Goal: Task Accomplishment & Management: Complete application form

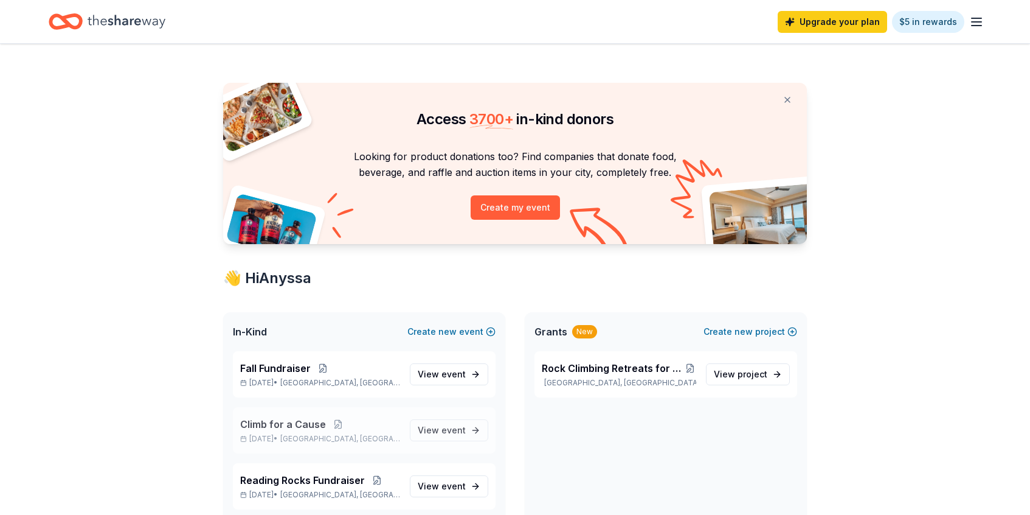
scroll to position [17, 0]
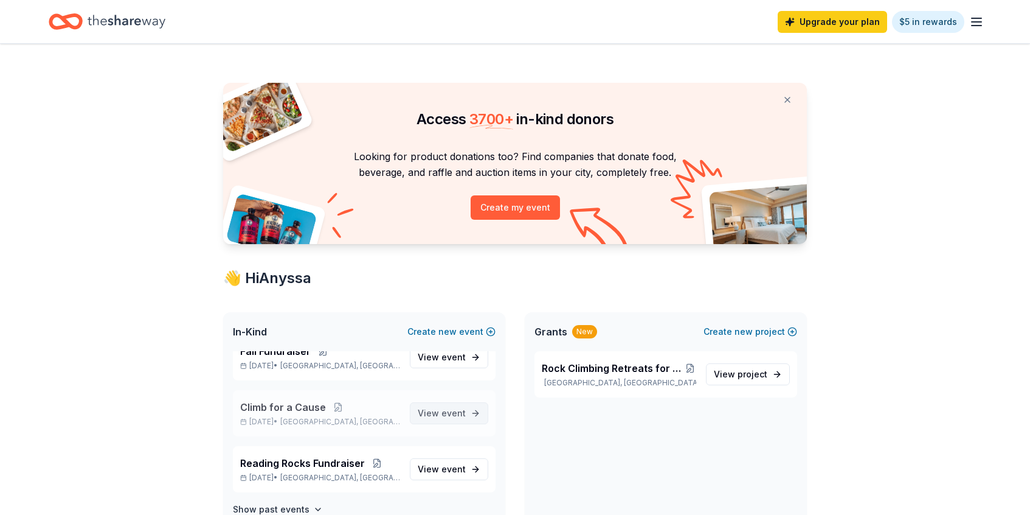
click at [447, 415] on span "event" at bounding box center [454, 413] width 24 height 10
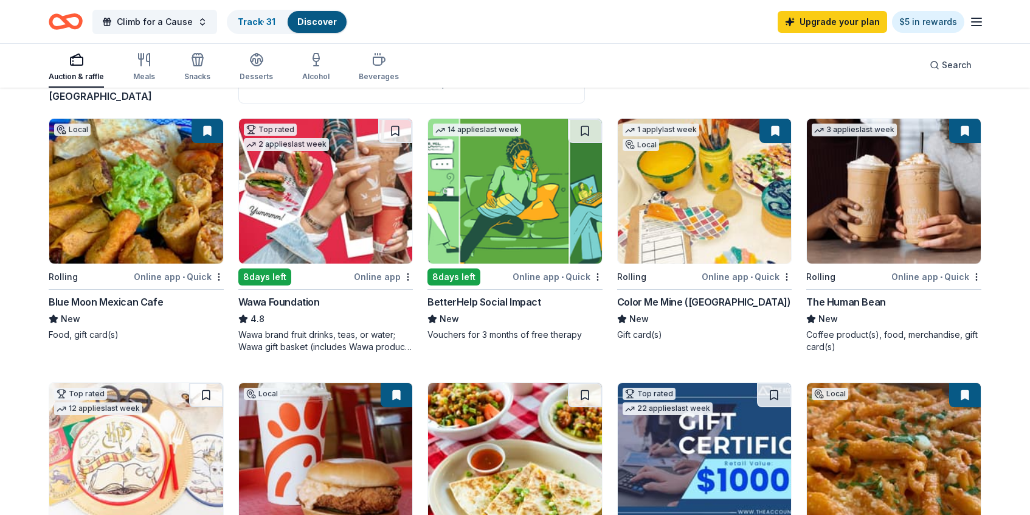
scroll to position [114, 0]
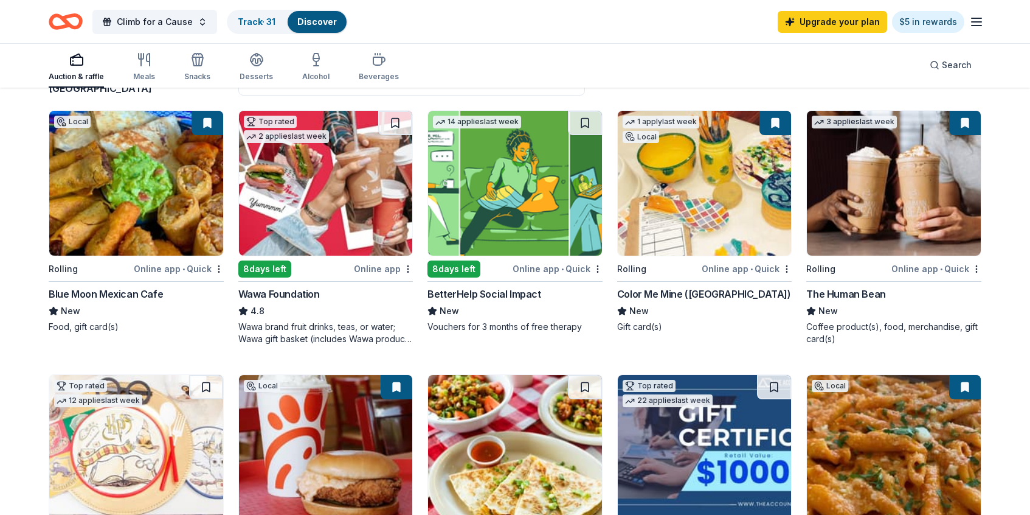
click at [698, 179] on img at bounding box center [705, 183] width 174 height 145
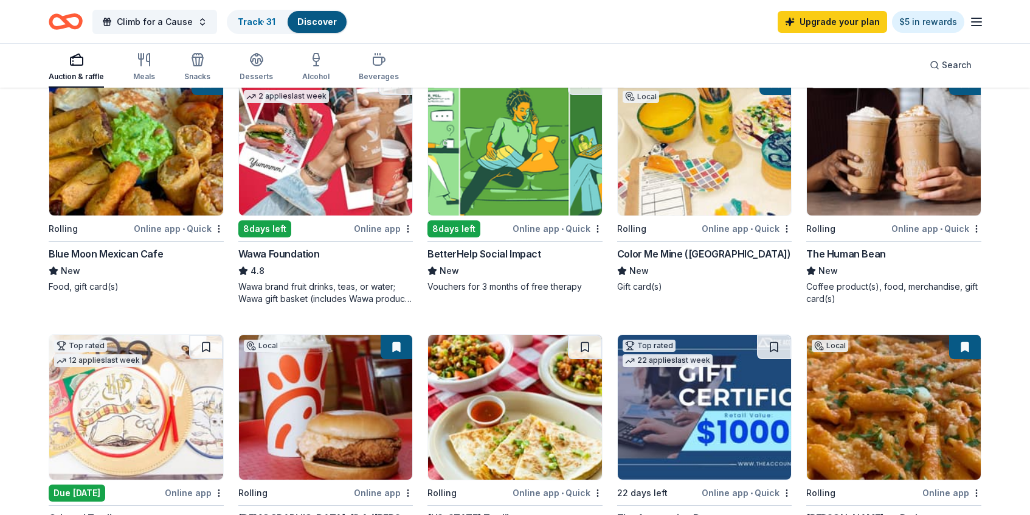
scroll to position [0, 0]
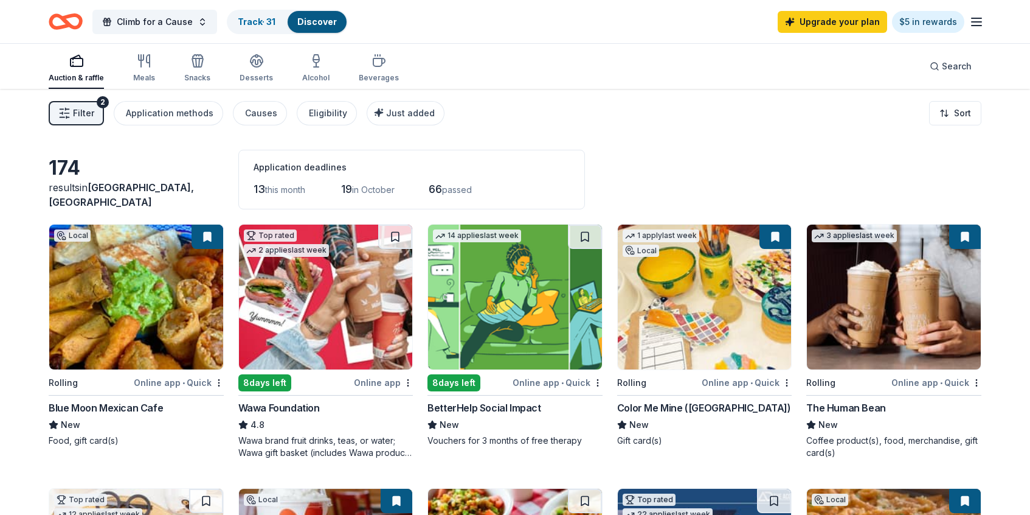
click at [701, 311] on img at bounding box center [705, 296] width 174 height 145
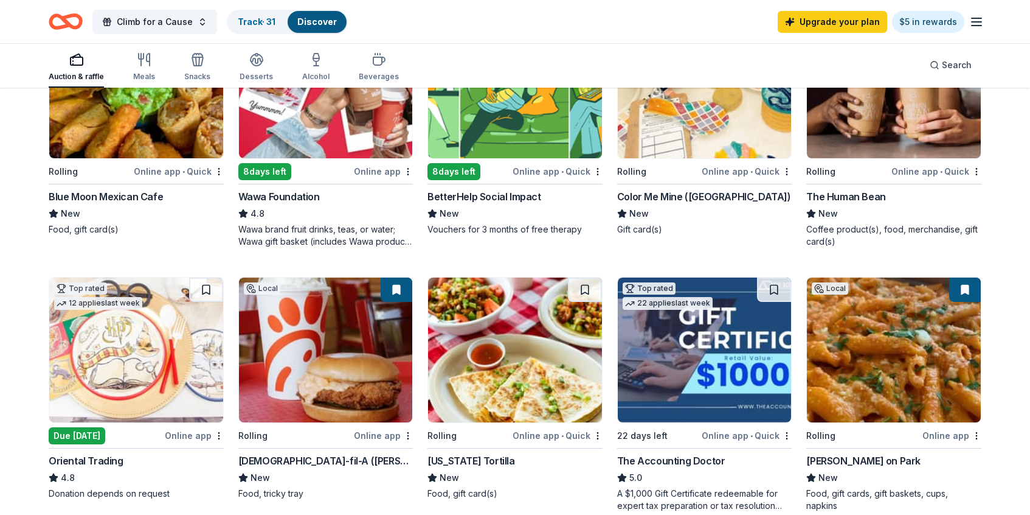
scroll to position [118, 0]
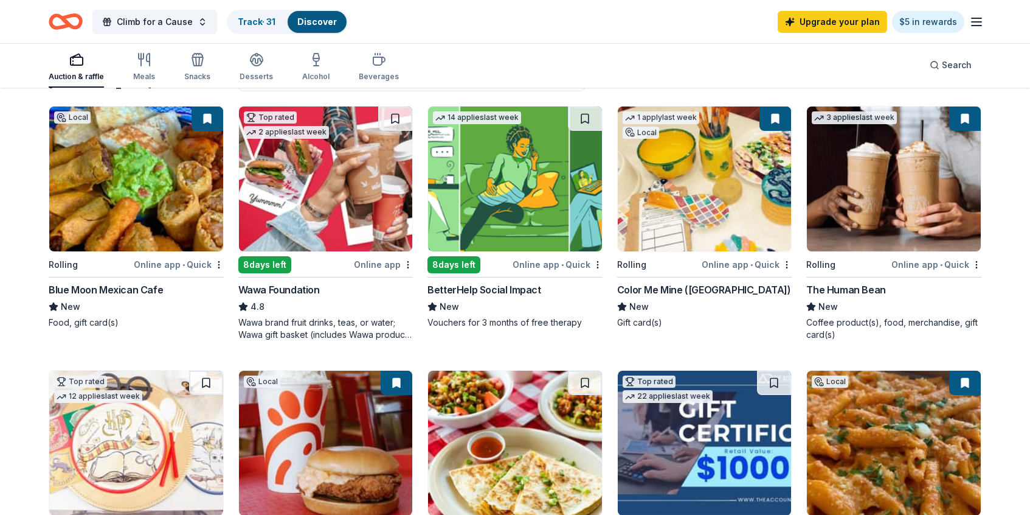
click at [876, 185] on img at bounding box center [894, 178] width 174 height 145
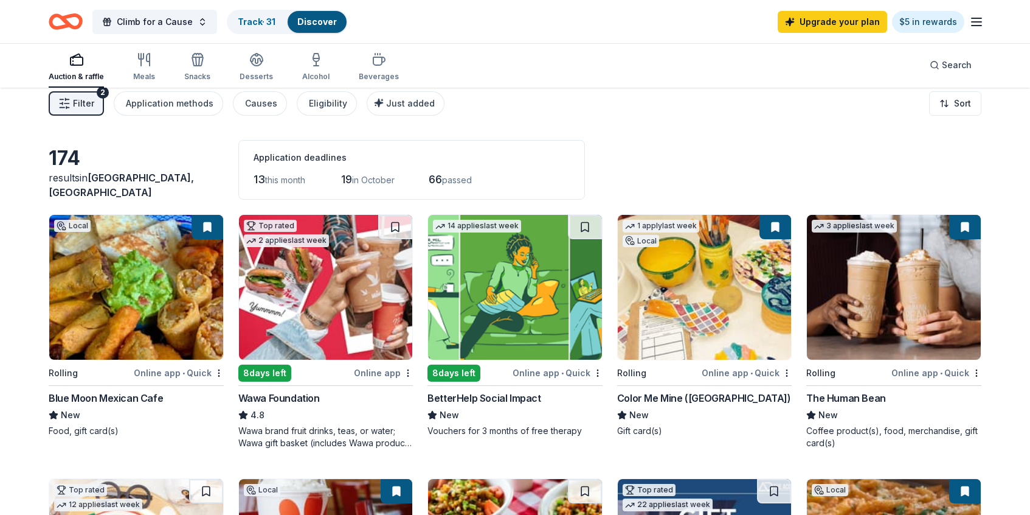
scroll to position [0, 0]
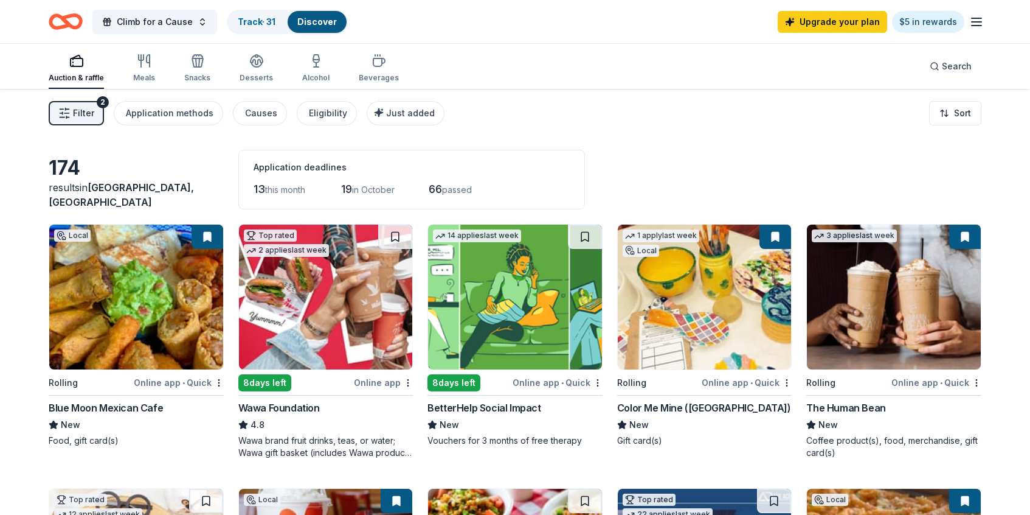
click at [978, 23] on icon "button" at bounding box center [977, 22] width 15 height 15
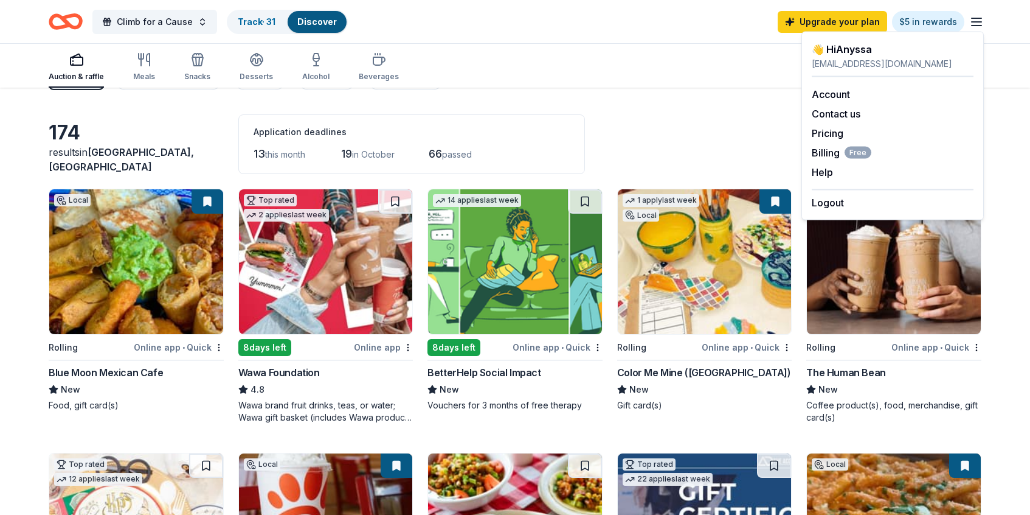
scroll to position [33, 0]
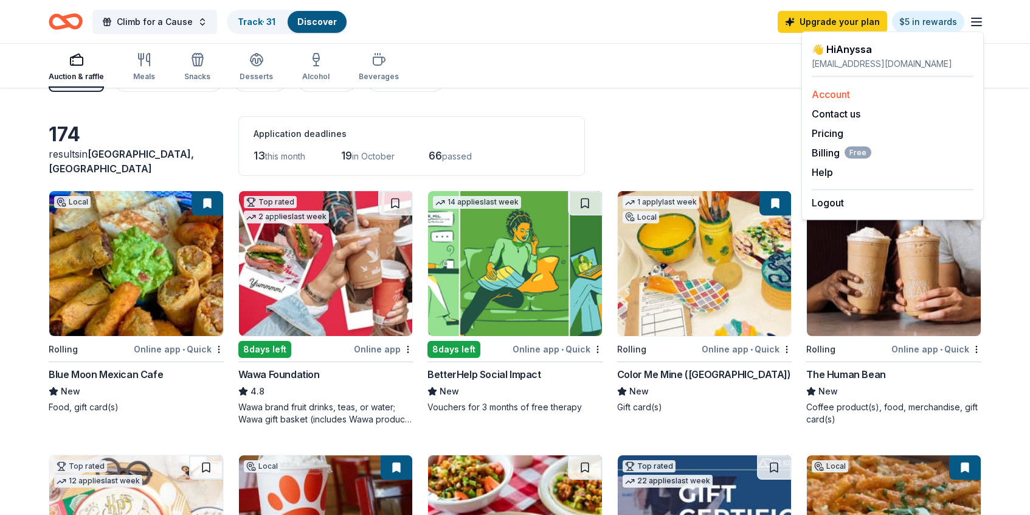
click at [831, 95] on link "Account" at bounding box center [831, 94] width 38 height 12
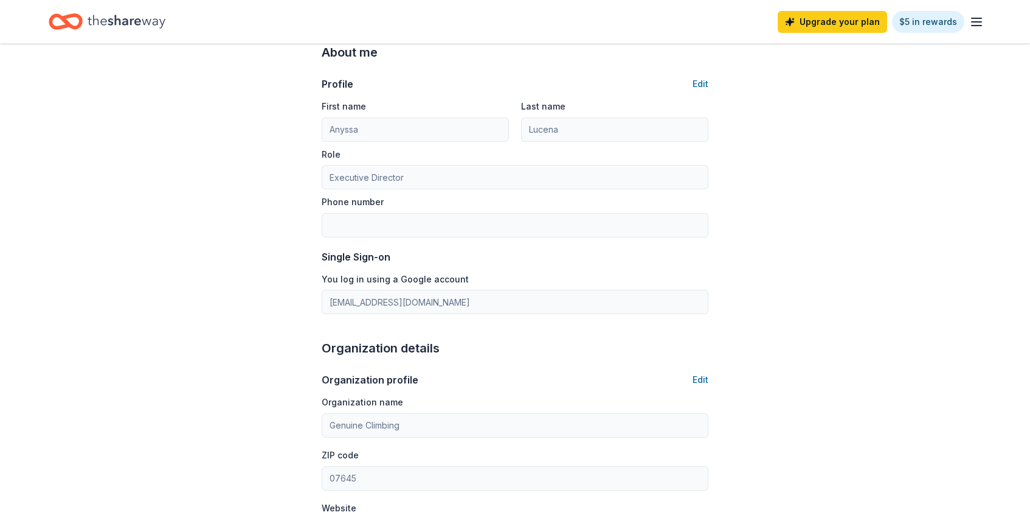
scroll to position [72, 0]
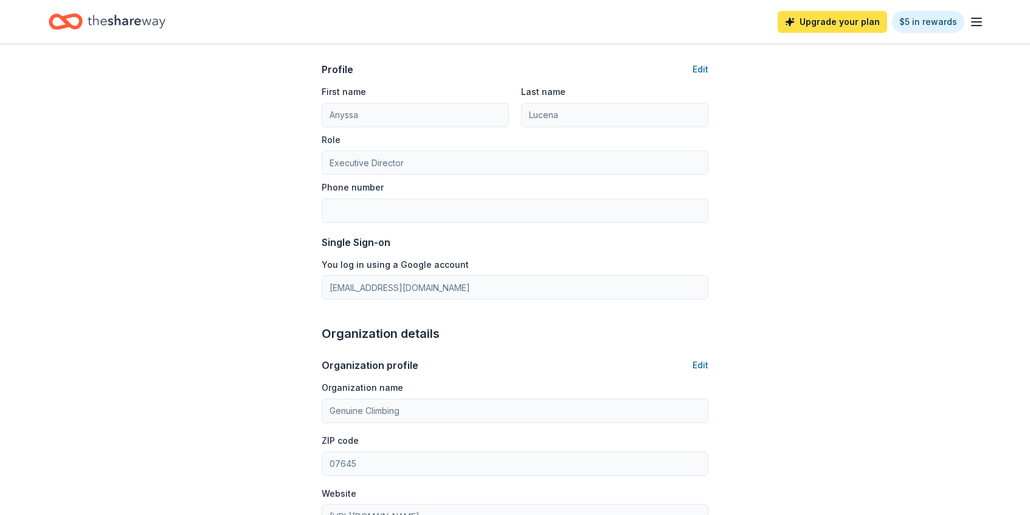
click at [821, 21] on link "Upgrade your plan" at bounding box center [832, 22] width 109 height 22
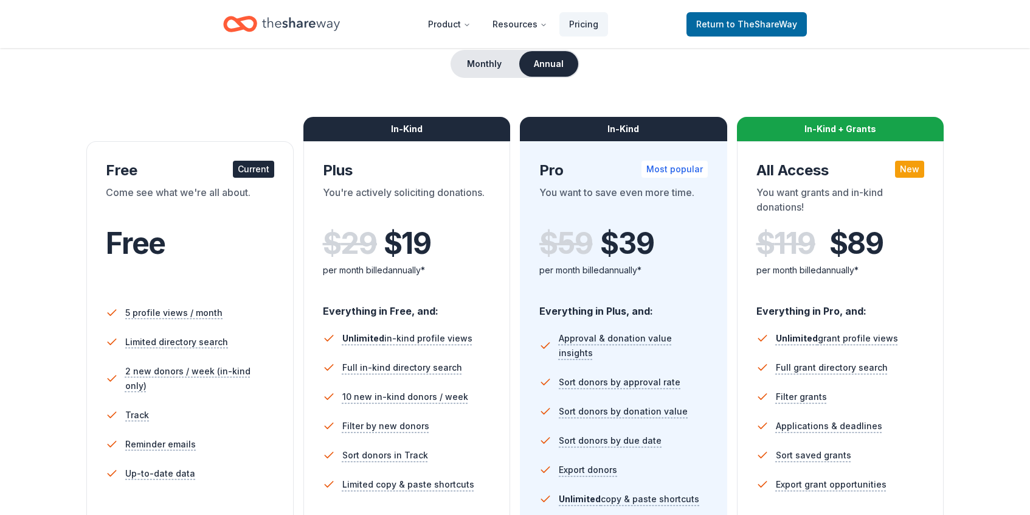
scroll to position [119, 0]
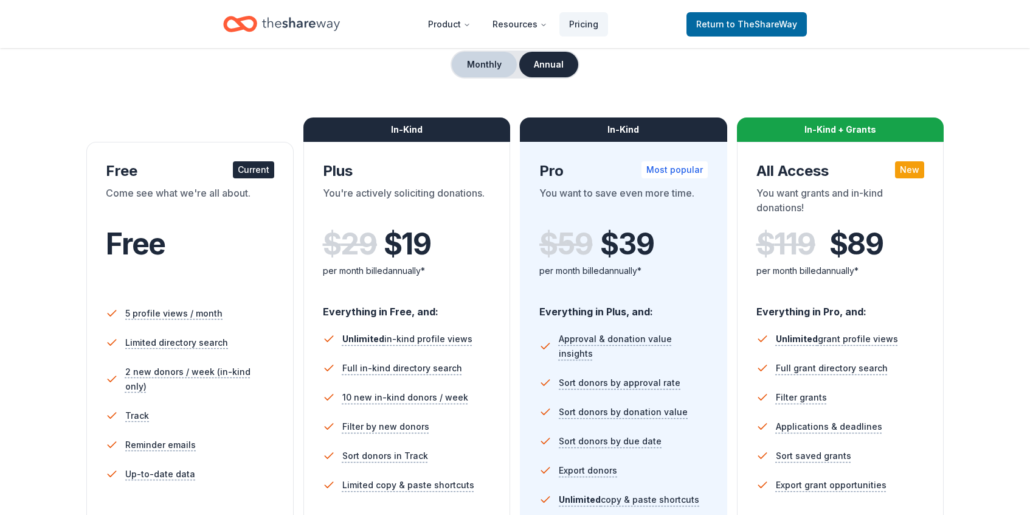
click at [483, 71] on button "Monthly" at bounding box center [484, 65] width 65 height 26
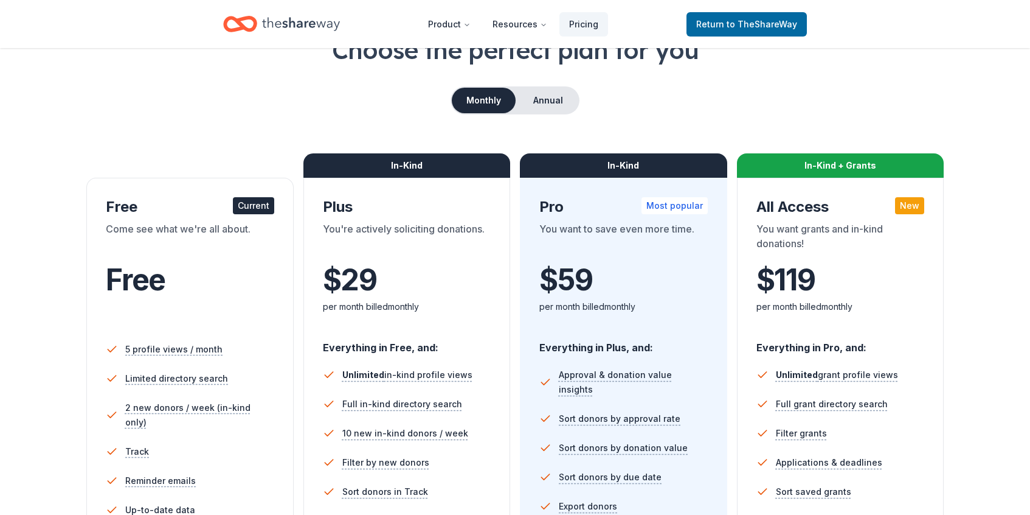
scroll to position [0, 0]
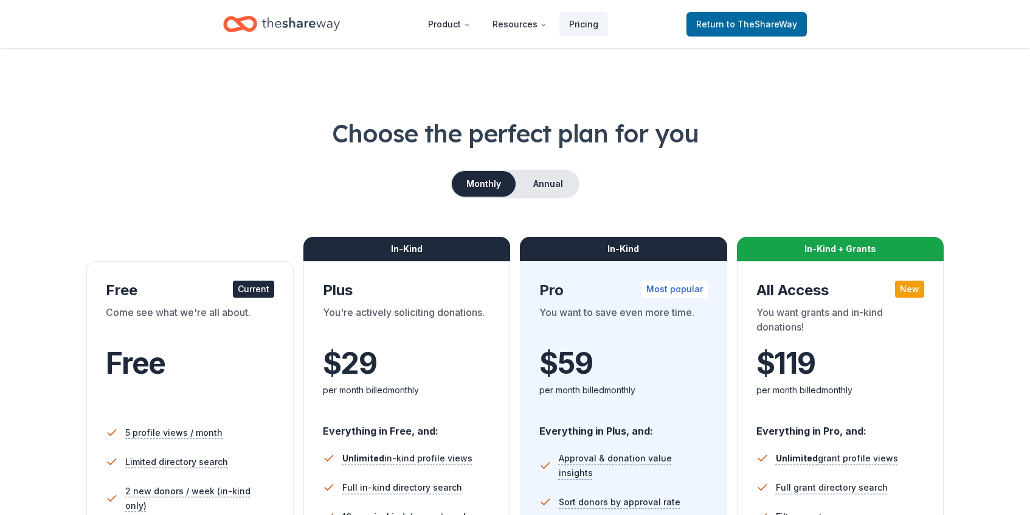
click at [282, 27] on icon "Home" at bounding box center [301, 24] width 78 height 25
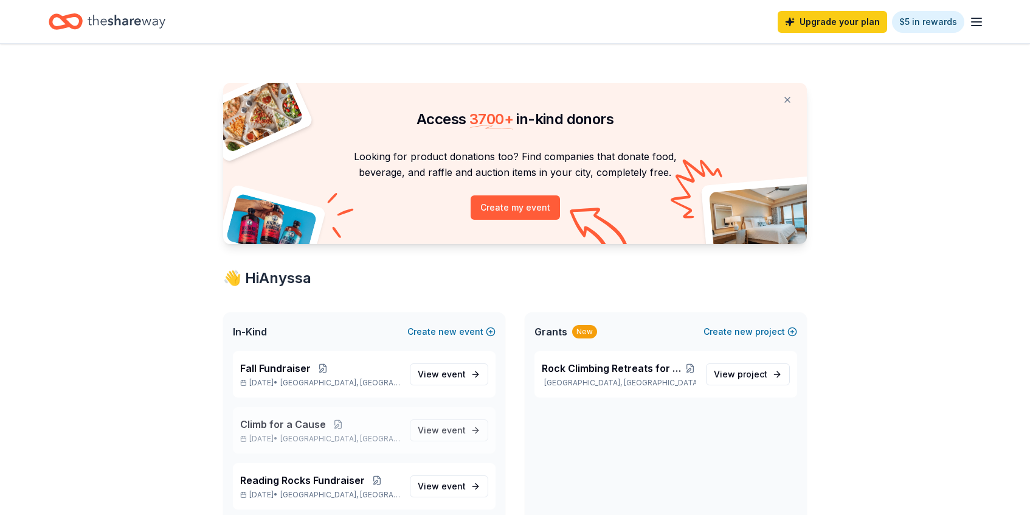
click at [299, 423] on span "Climb for a Cause" at bounding box center [283, 424] width 86 height 15
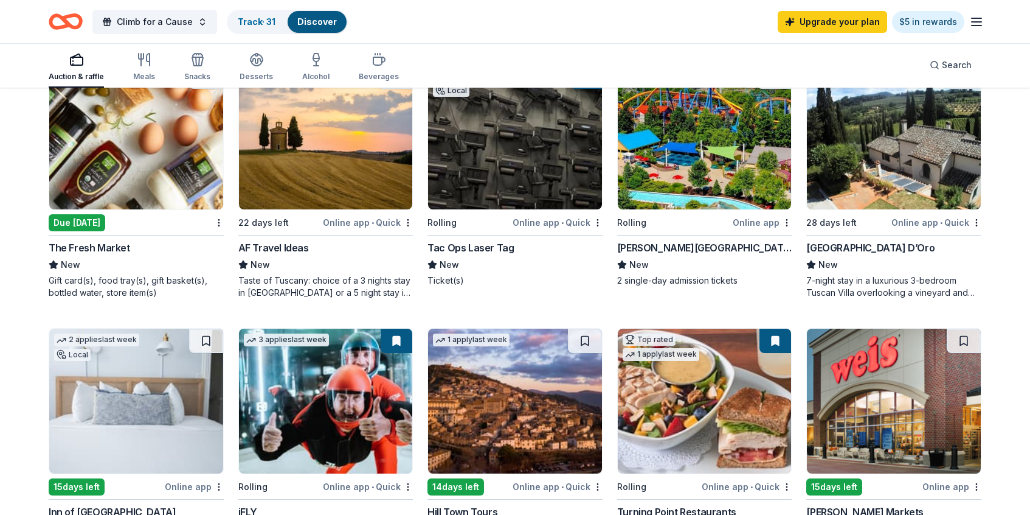
scroll to position [693, 0]
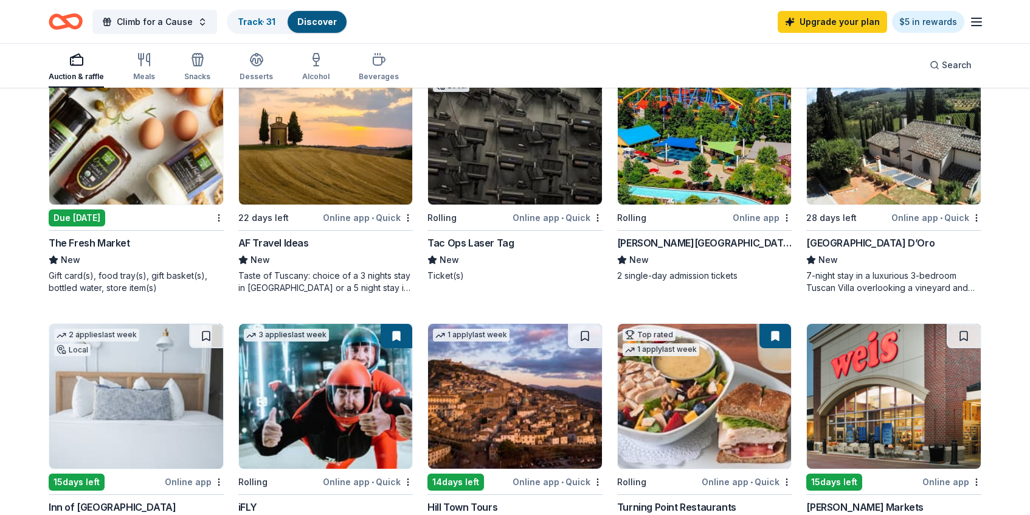
click at [162, 170] on img at bounding box center [136, 132] width 174 height 145
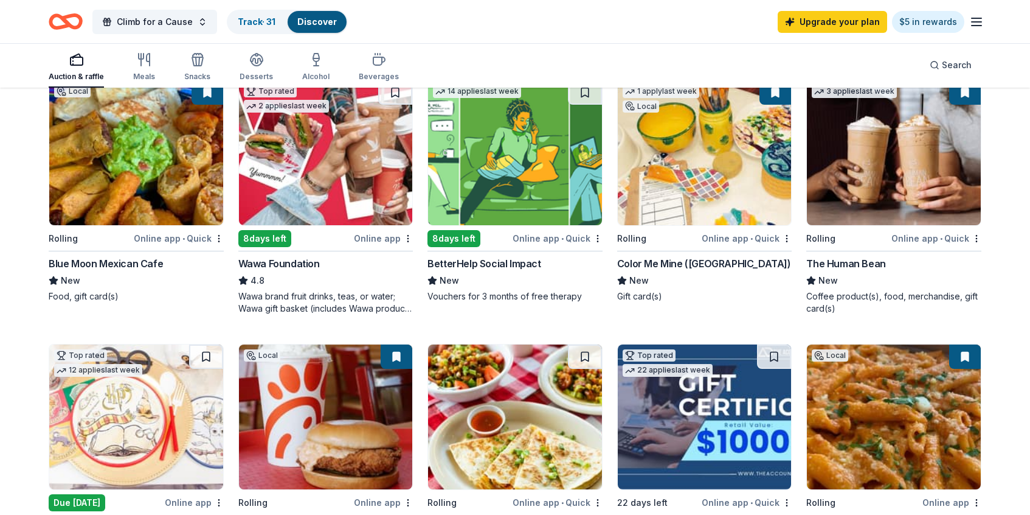
scroll to position [0, 0]
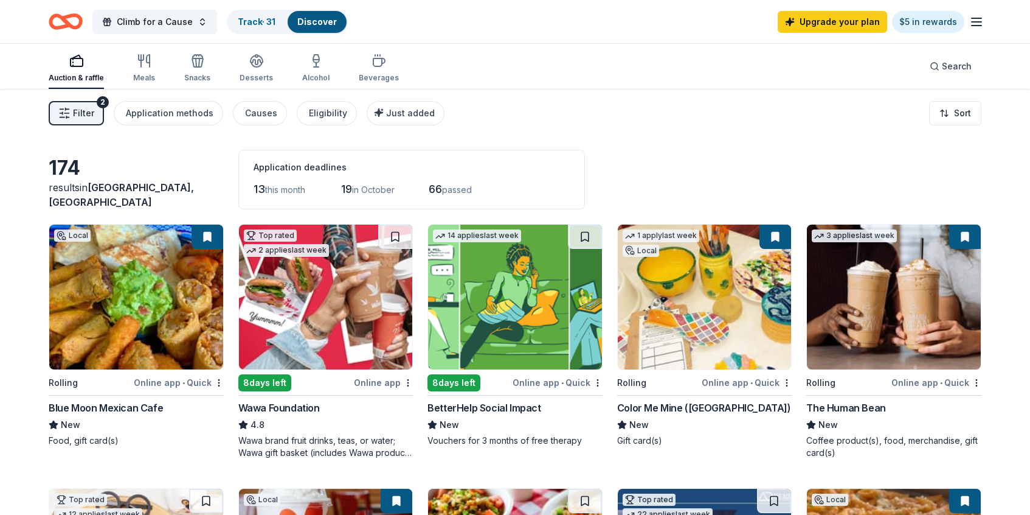
click at [977, 23] on icon "button" at bounding box center [977, 22] width 15 height 15
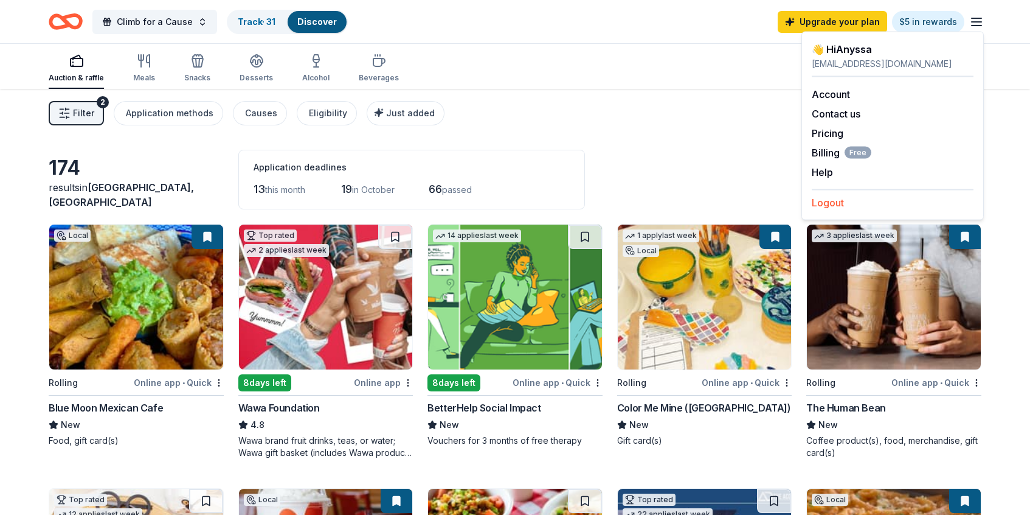
click at [836, 207] on button "Logout" at bounding box center [828, 202] width 32 height 15
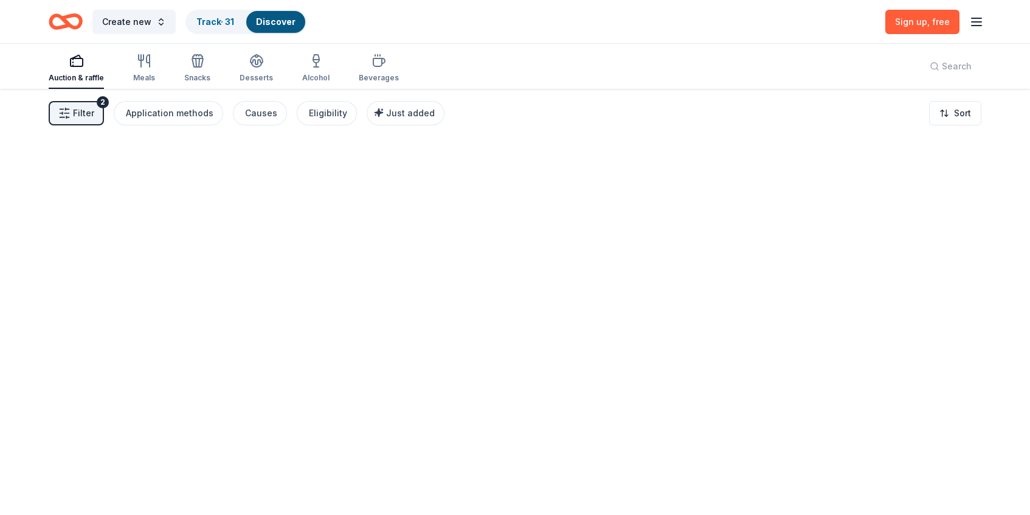
click at [973, 22] on line "button" at bounding box center [977, 22] width 10 height 0
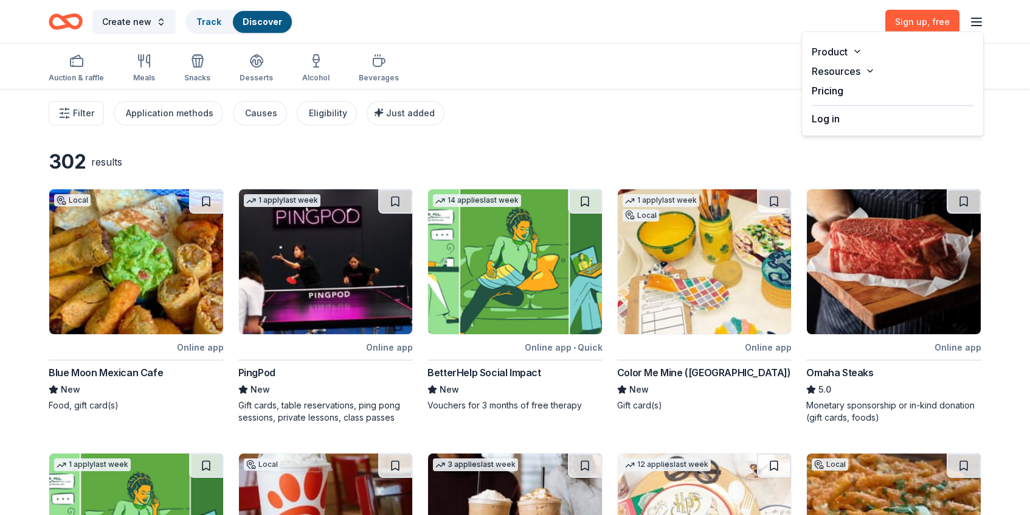
click at [829, 122] on button "Log in" at bounding box center [826, 118] width 28 height 15
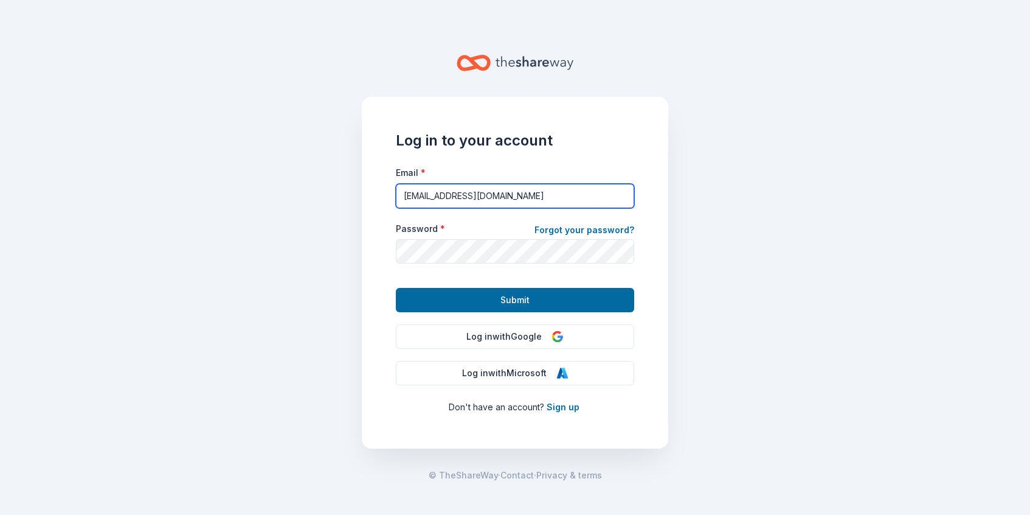
click at [527, 200] on input "[EMAIL_ADDRESS][DOMAIN_NAME]" at bounding box center [515, 196] width 238 height 24
type input "[EMAIL_ADDRESS][DOMAIN_NAME]"
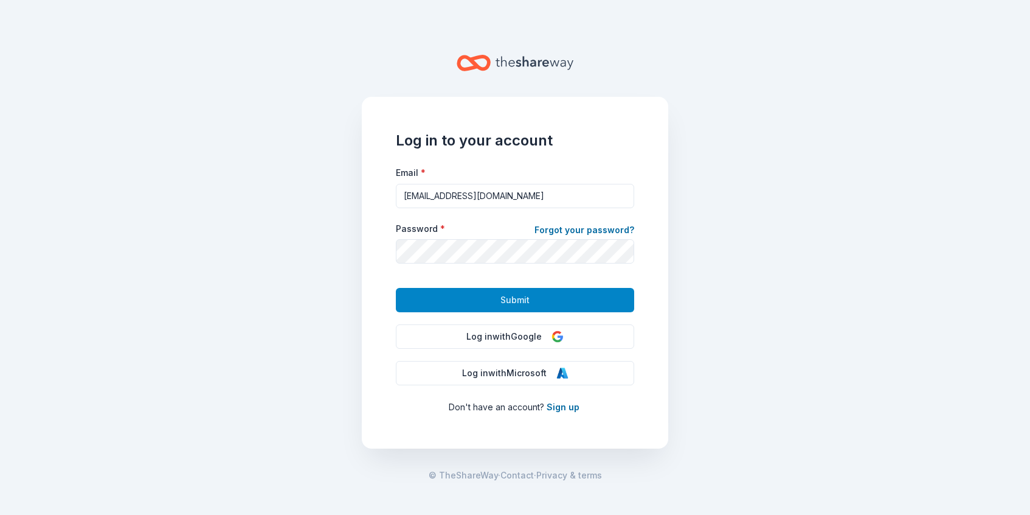
click at [513, 302] on span "Submit" at bounding box center [515, 300] width 29 height 15
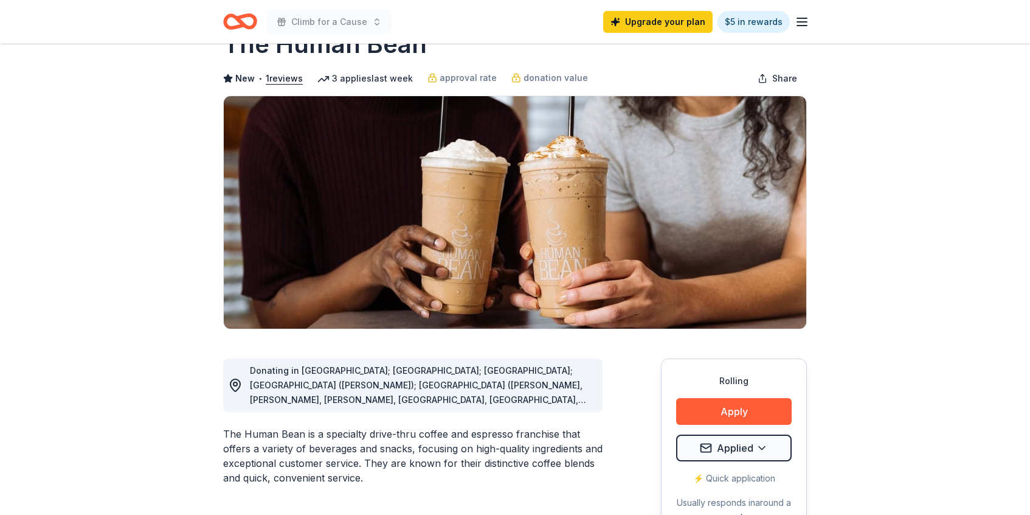
scroll to position [95, 0]
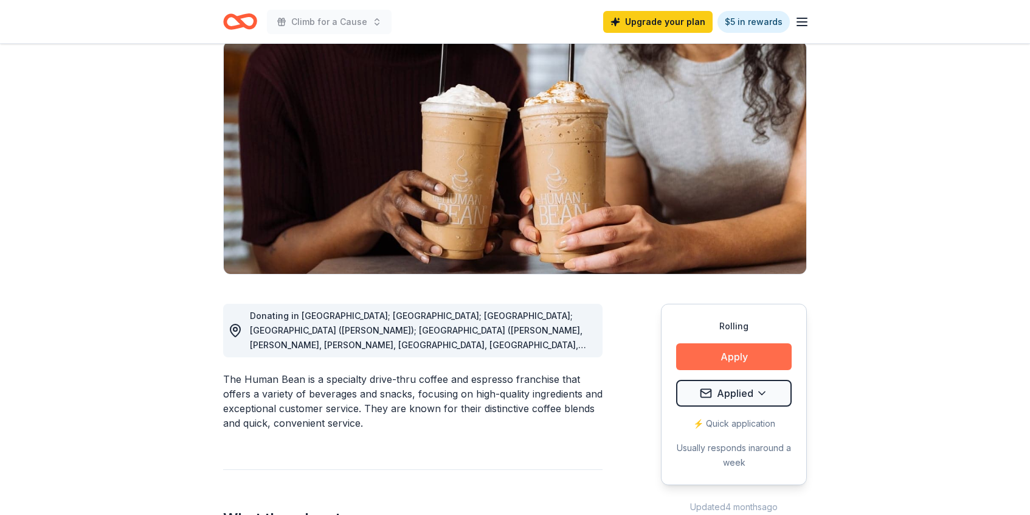
click at [739, 358] on button "Apply" at bounding box center [734, 356] width 116 height 27
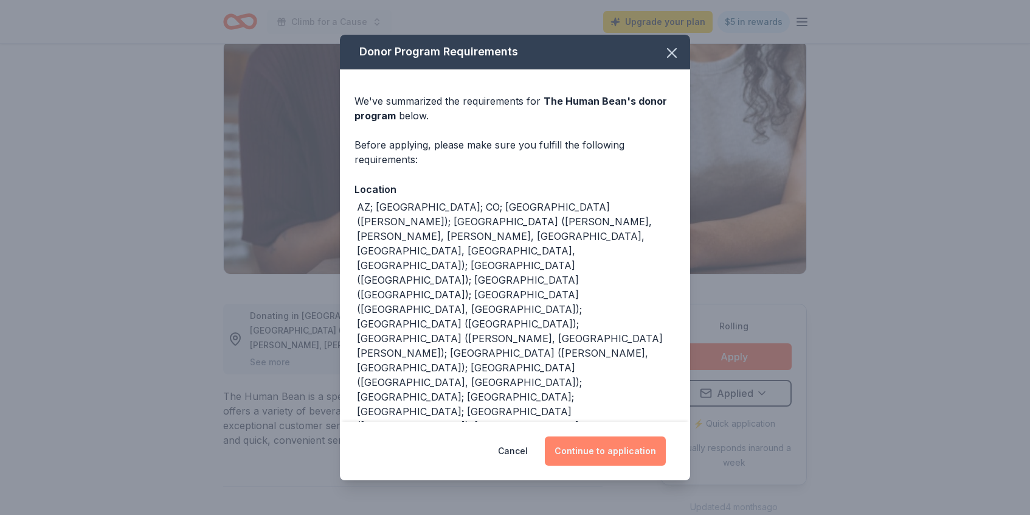
click at [585, 436] on button "Continue to application" at bounding box center [605, 450] width 121 height 29
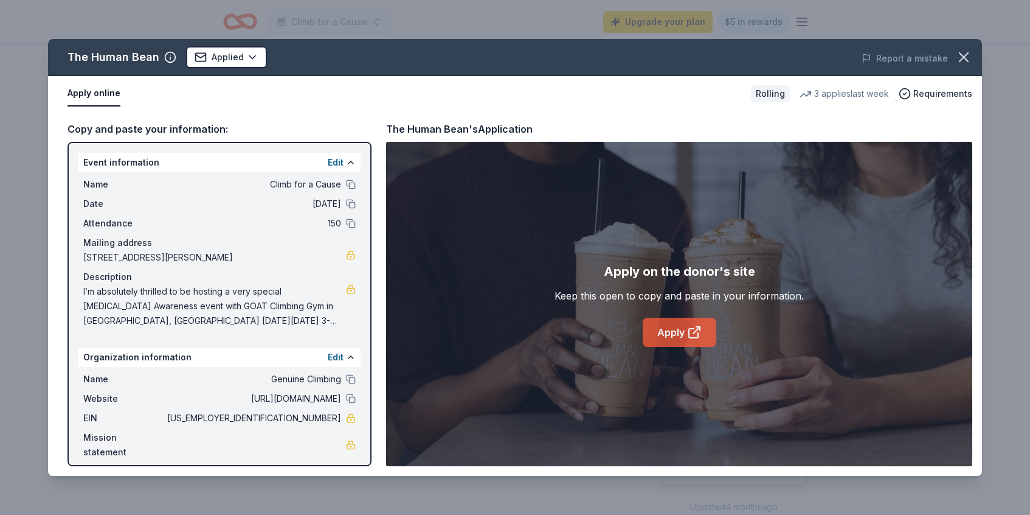
click at [678, 333] on link "Apply" at bounding box center [680, 332] width 74 height 29
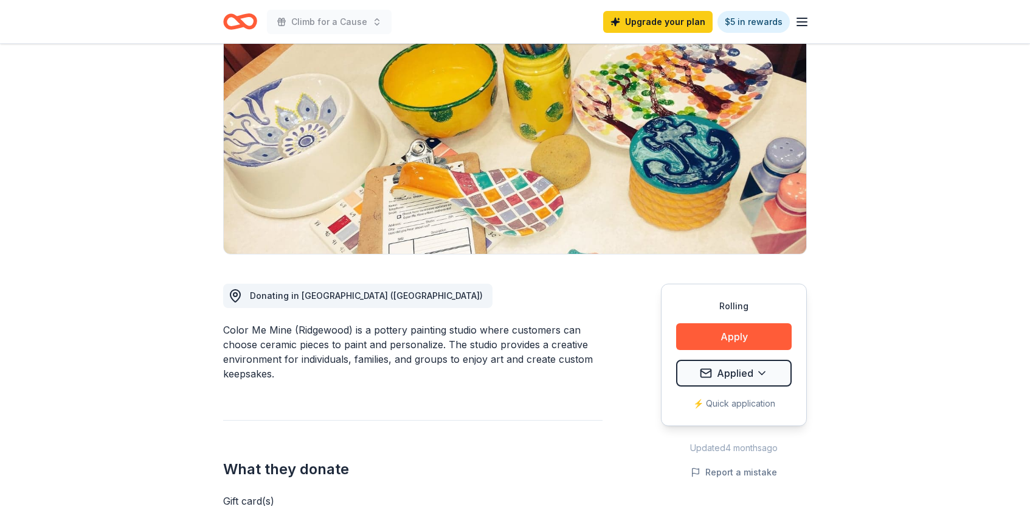
scroll to position [126, 0]
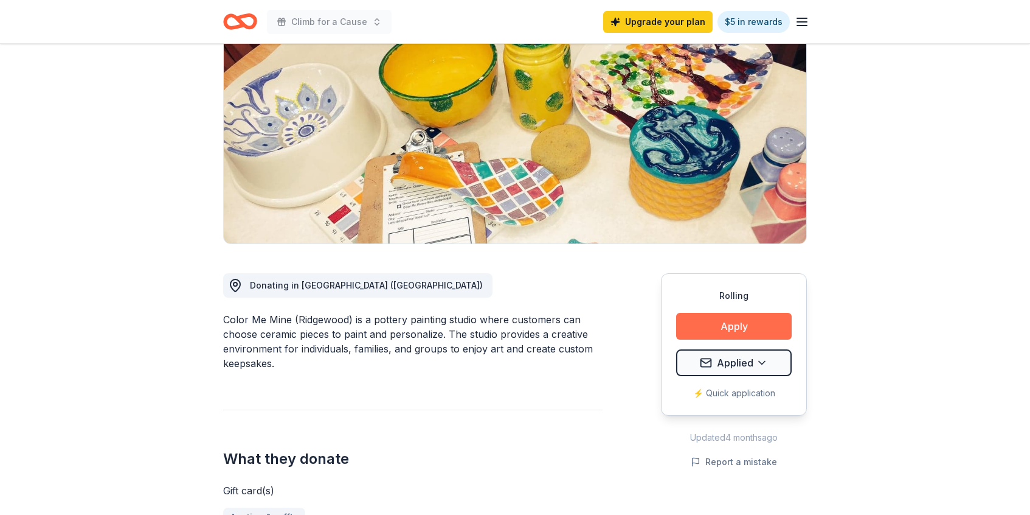
click at [743, 330] on button "Apply" at bounding box center [734, 326] width 116 height 27
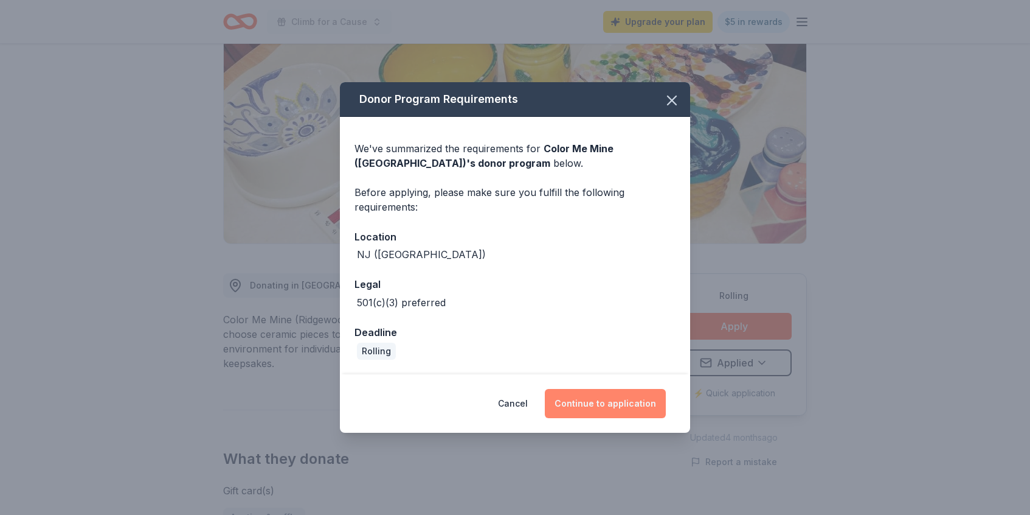
click at [616, 404] on button "Continue to application" at bounding box center [605, 403] width 121 height 29
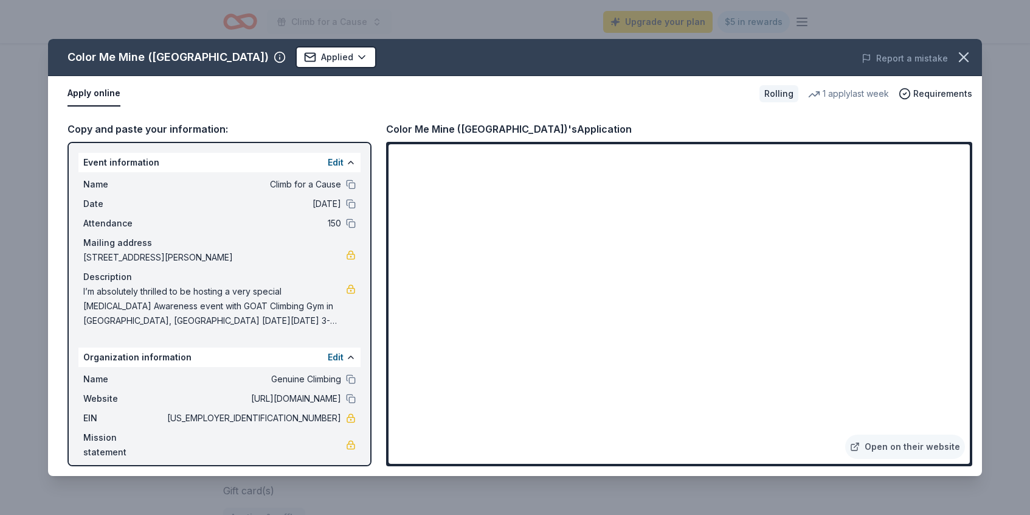
click at [214, 313] on span "I’m absolutely thrilled to be hosting a very special Breast Cancer Awareness ev…" at bounding box center [214, 306] width 263 height 44
drag, startPoint x: 84, startPoint y: 292, endPoint x: 288, endPoint y: 328, distance: 206.9
click at [288, 328] on div "Name Climb for a Cause Date 10/23/25 Attendance 150 Mailing address 10 Serrell …" at bounding box center [219, 252] width 282 height 161
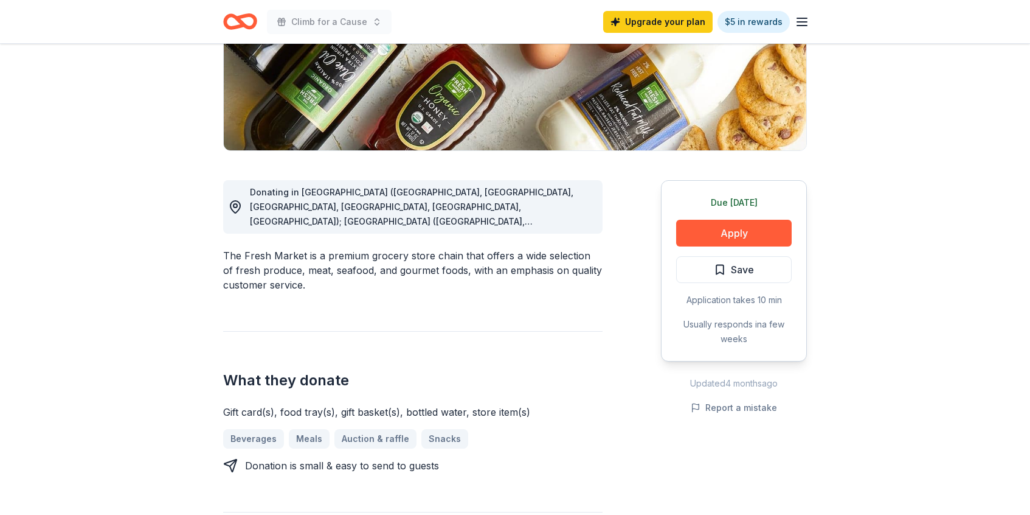
scroll to position [287, 0]
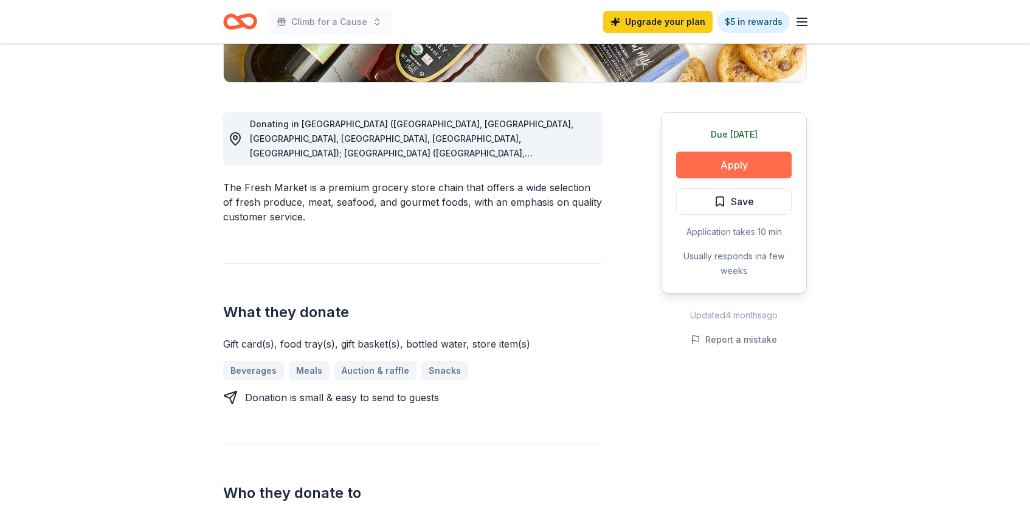
click at [737, 169] on button "Apply" at bounding box center [734, 164] width 116 height 27
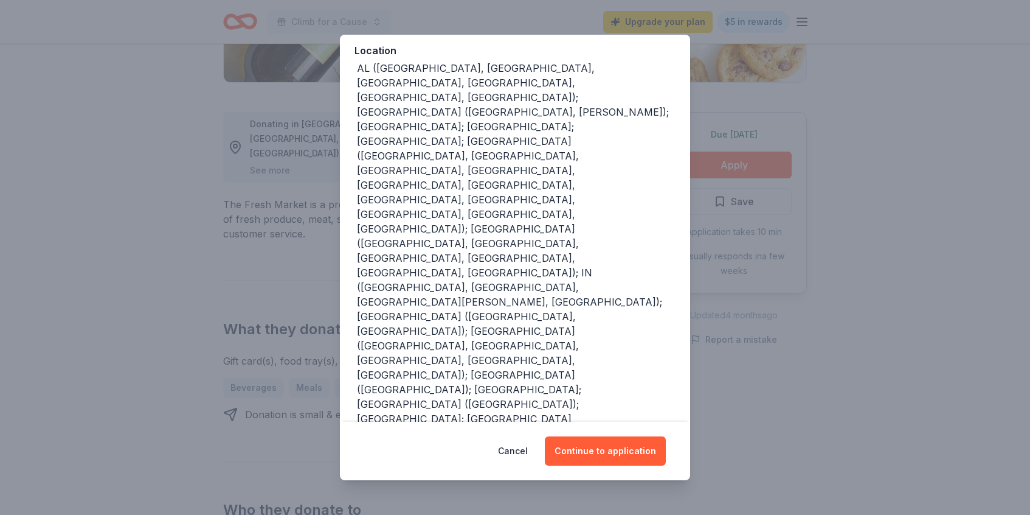
scroll to position [145, 0]
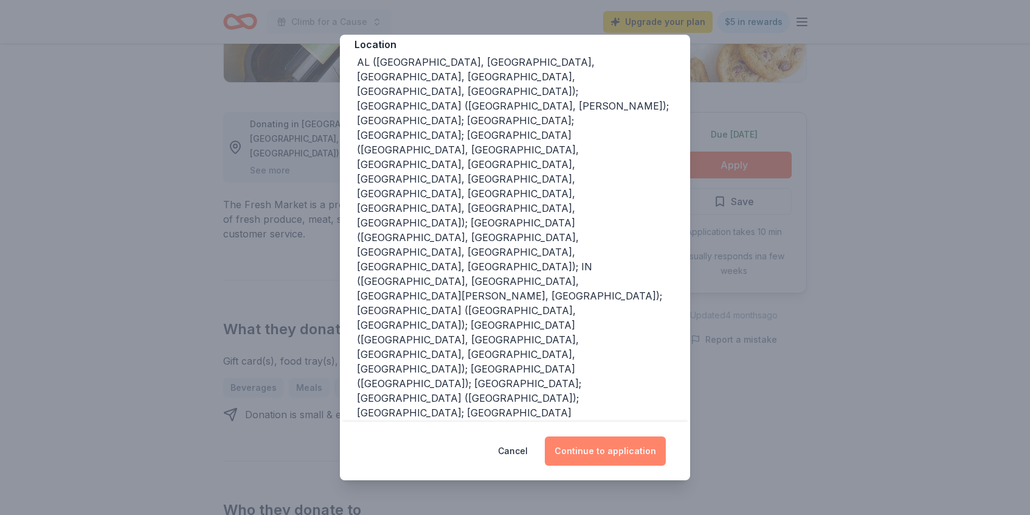
click at [624, 456] on button "Continue to application" at bounding box center [605, 450] width 121 height 29
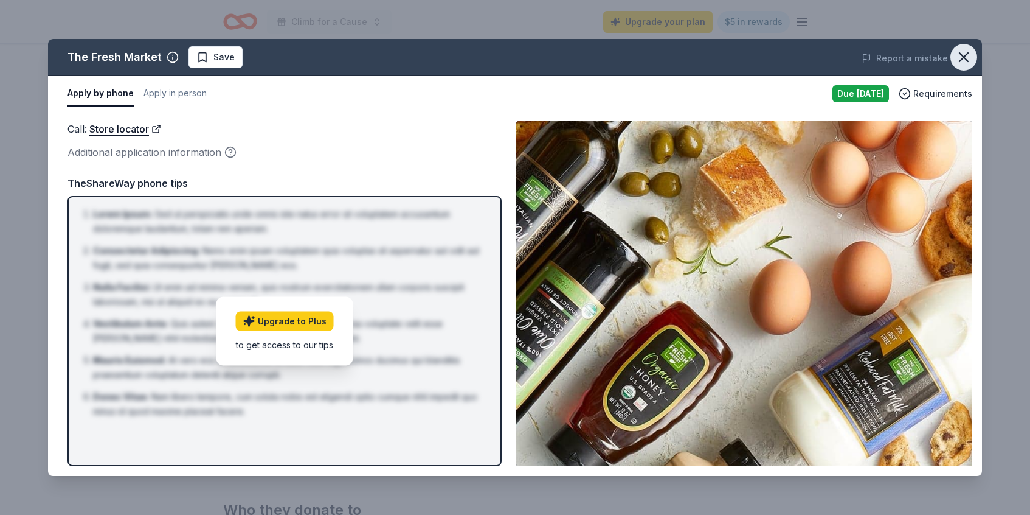
click at [969, 58] on icon "button" at bounding box center [964, 57] width 17 height 17
